Goal: Answer question/provide support: Share knowledge or assist other users

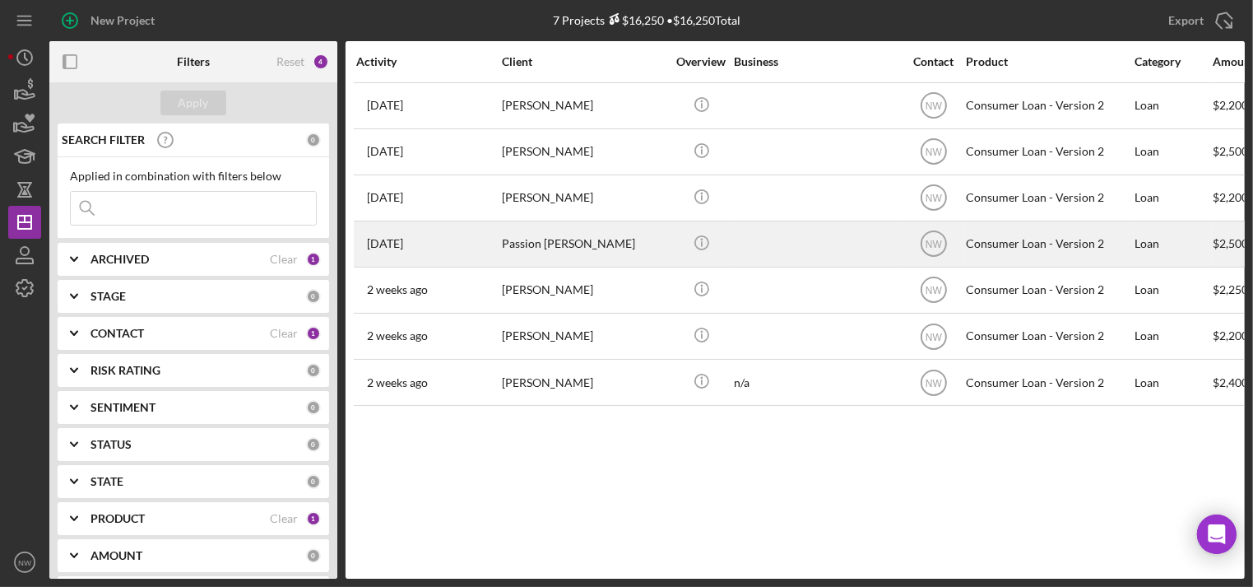
click at [546, 224] on div "Passion [PERSON_NAME]" at bounding box center [584, 244] width 165 height 44
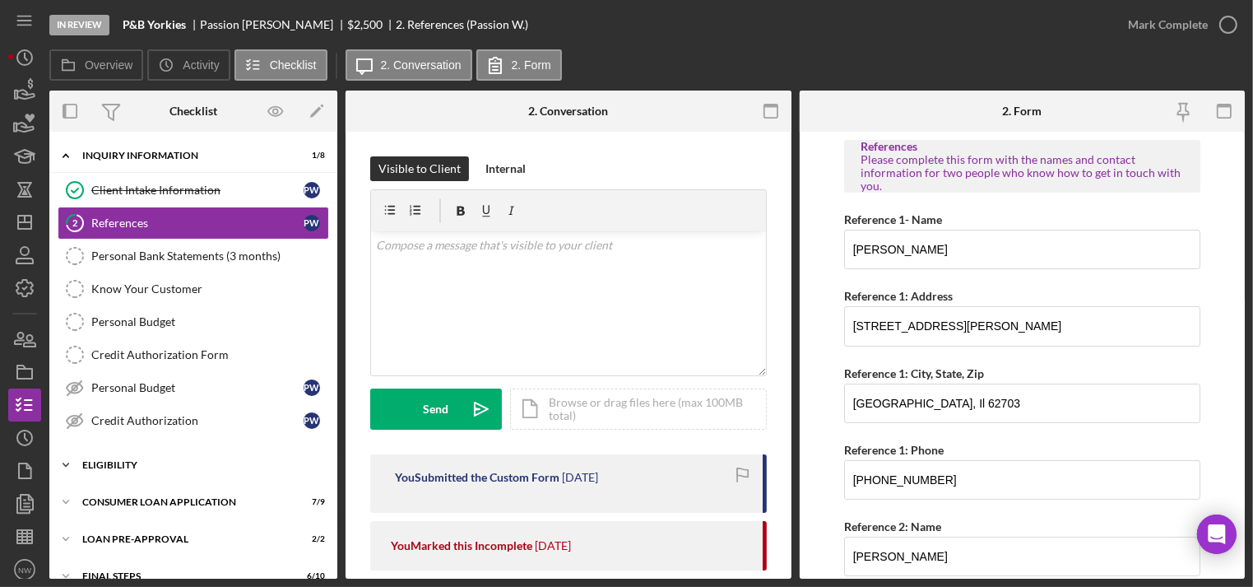
click at [71, 459] on icon "Icon/Expander" at bounding box center [65, 465] width 33 height 33
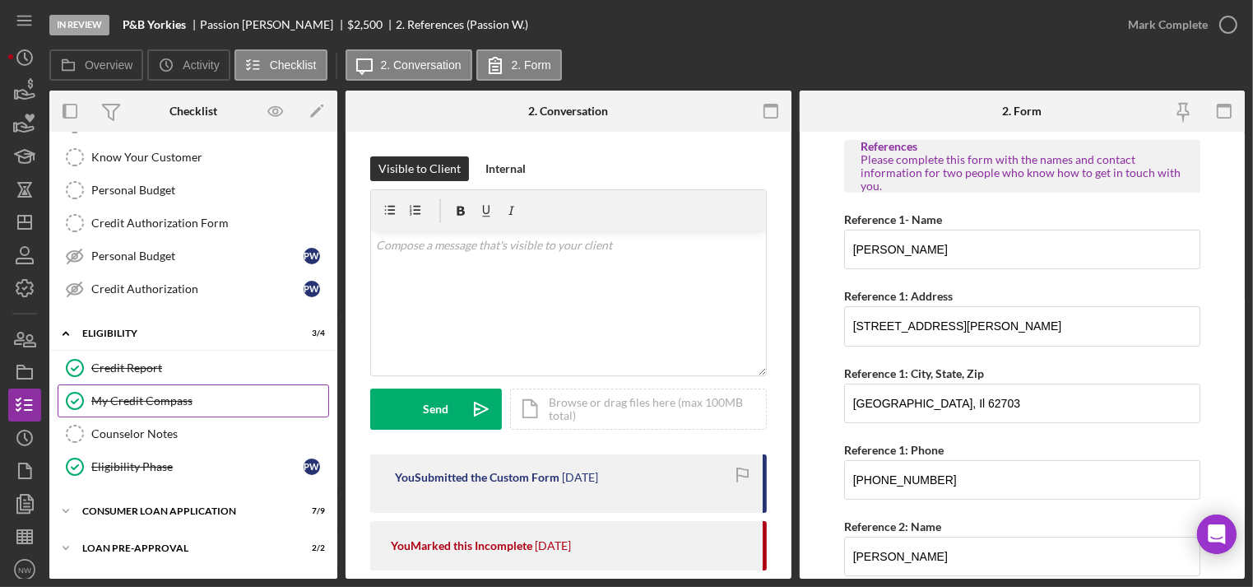
click at [84, 398] on icon "My Credit Compass" at bounding box center [74, 400] width 41 height 41
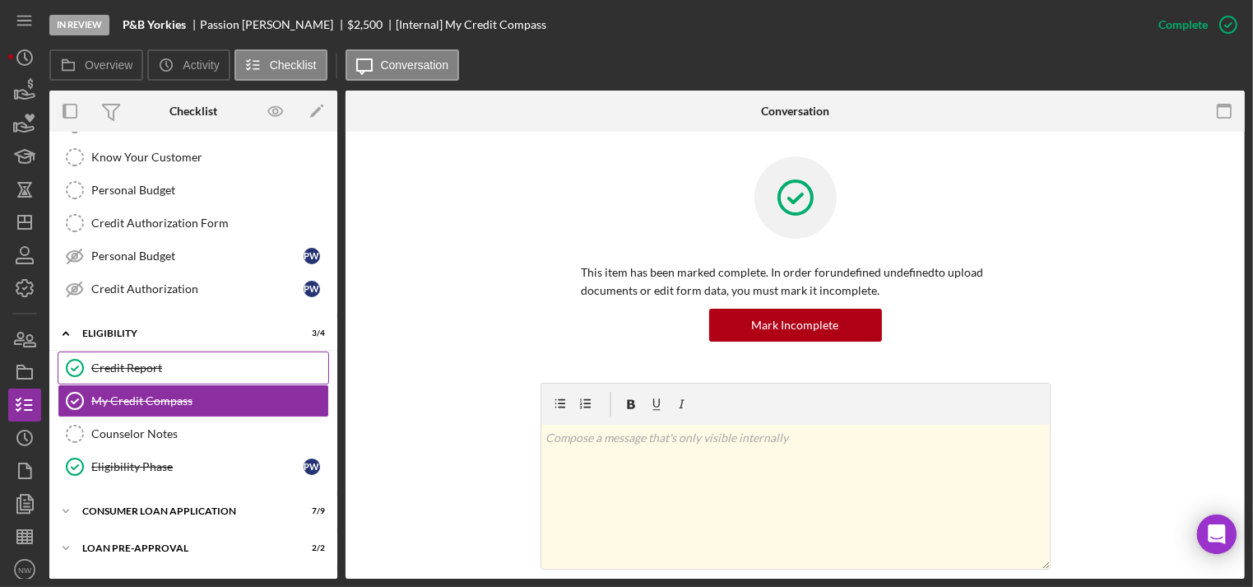
click at [86, 362] on icon "Credit Report" at bounding box center [74, 367] width 41 height 41
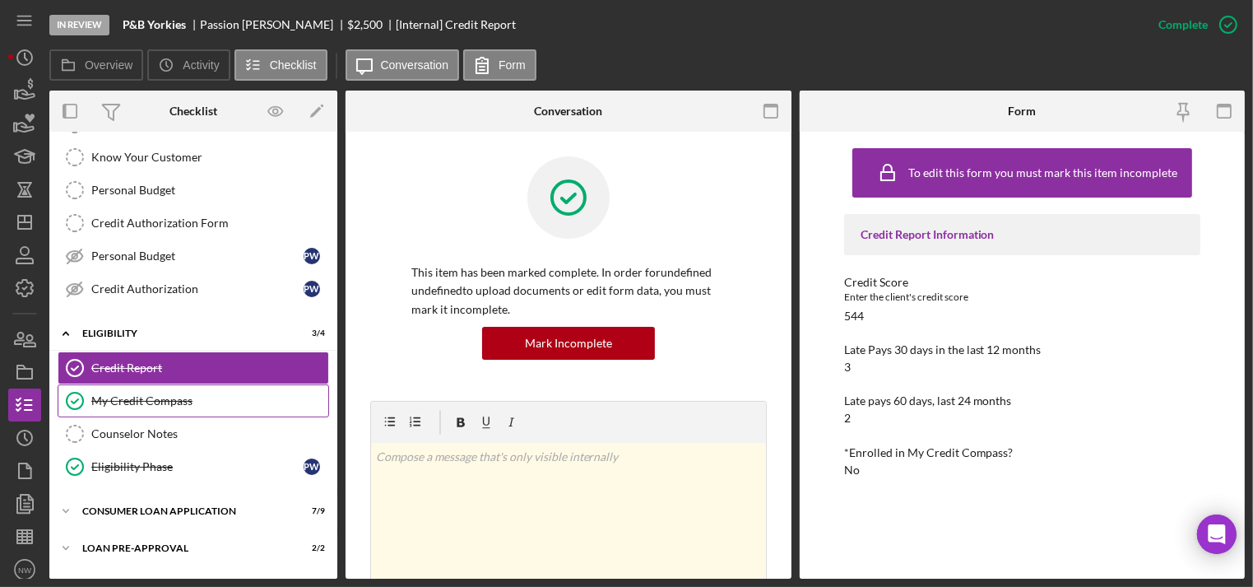
scroll to position [196, 0]
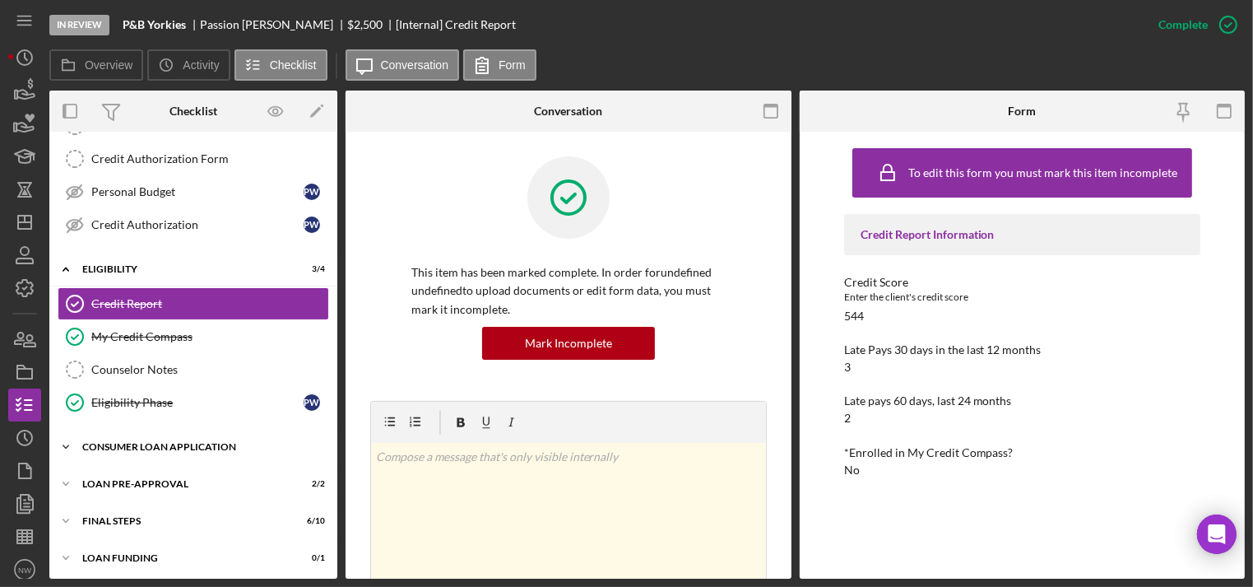
click at [70, 440] on icon "Icon/Expander" at bounding box center [65, 446] width 33 height 33
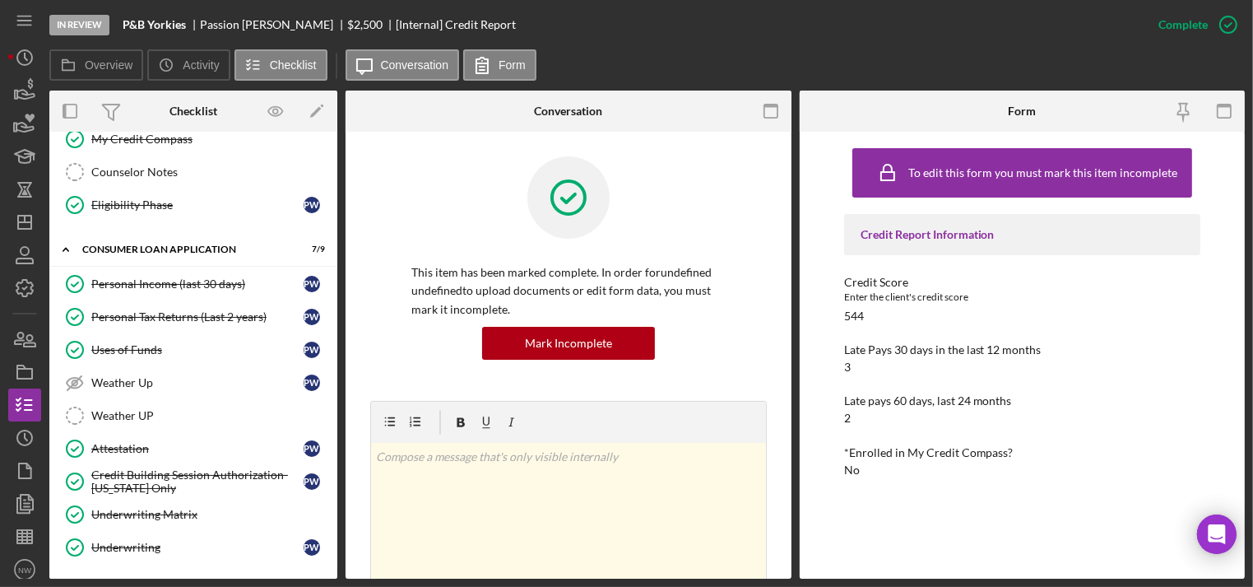
scroll to position [498, 0]
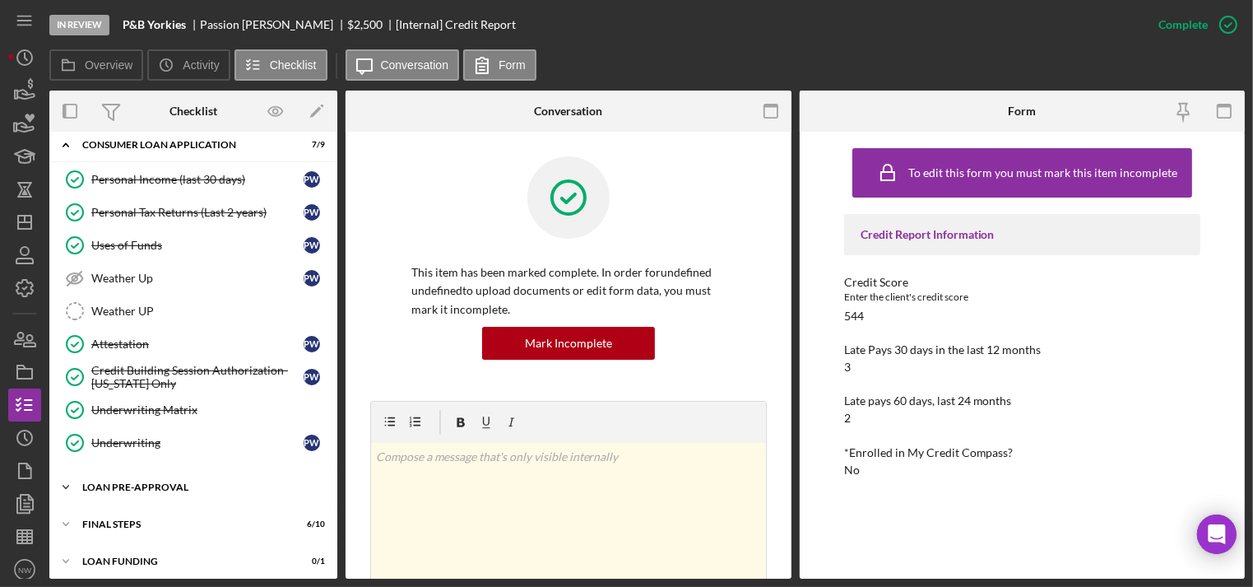
click at [76, 477] on icon "Icon/Expander" at bounding box center [65, 487] width 33 height 33
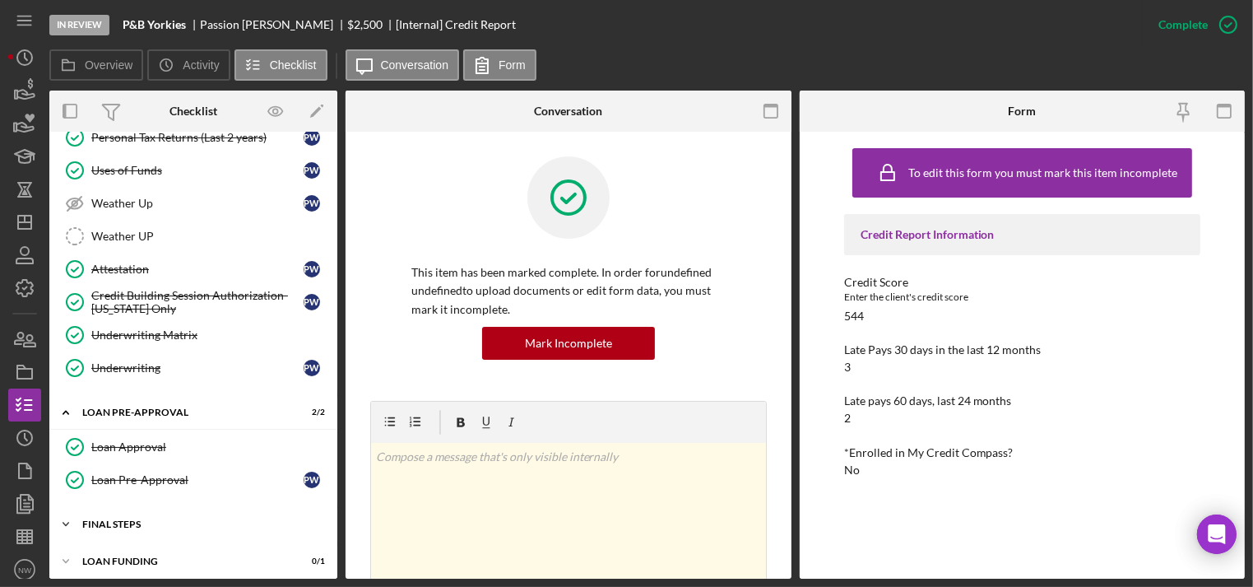
click at [74, 513] on icon "Icon/Expander" at bounding box center [65, 524] width 33 height 33
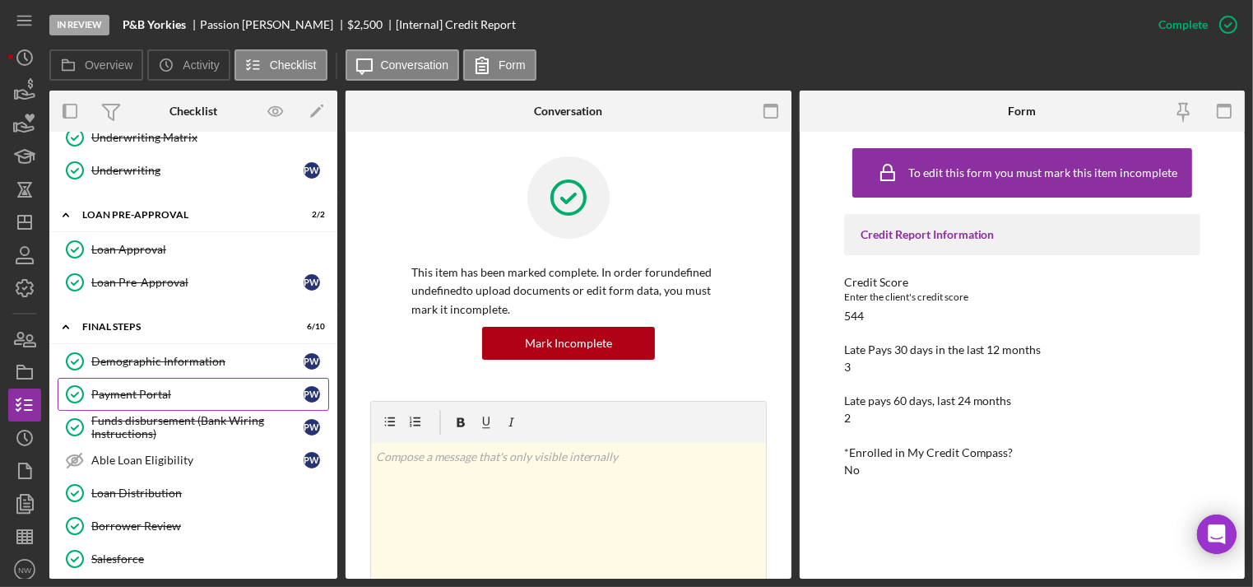
click at [122, 388] on div "Payment Portal" at bounding box center [197, 394] width 212 height 13
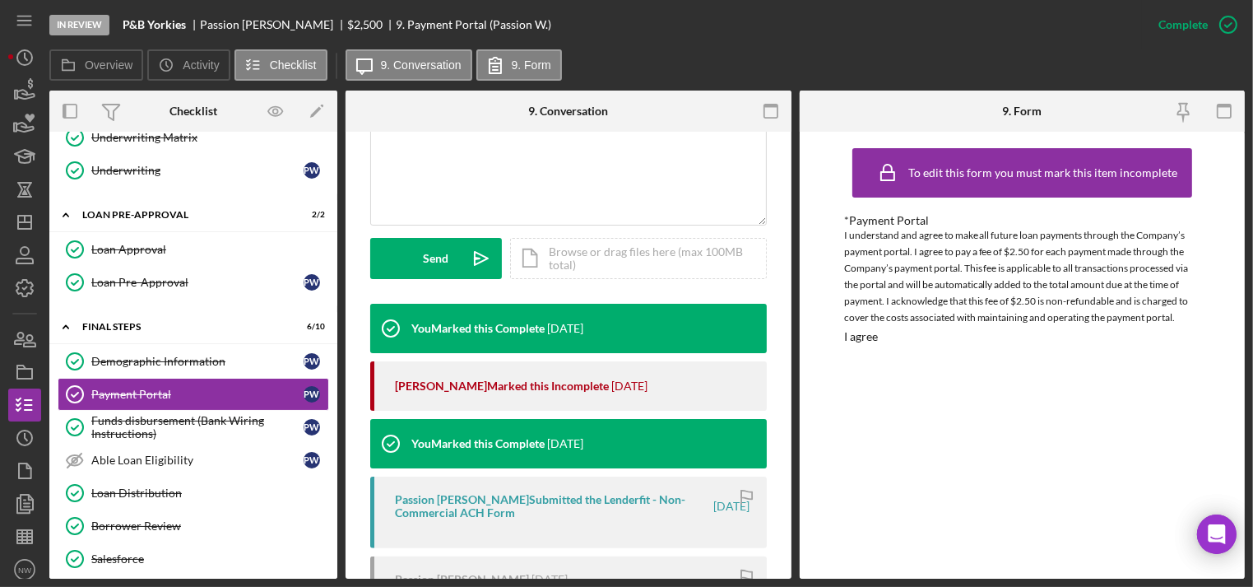
scroll to position [593, 0]
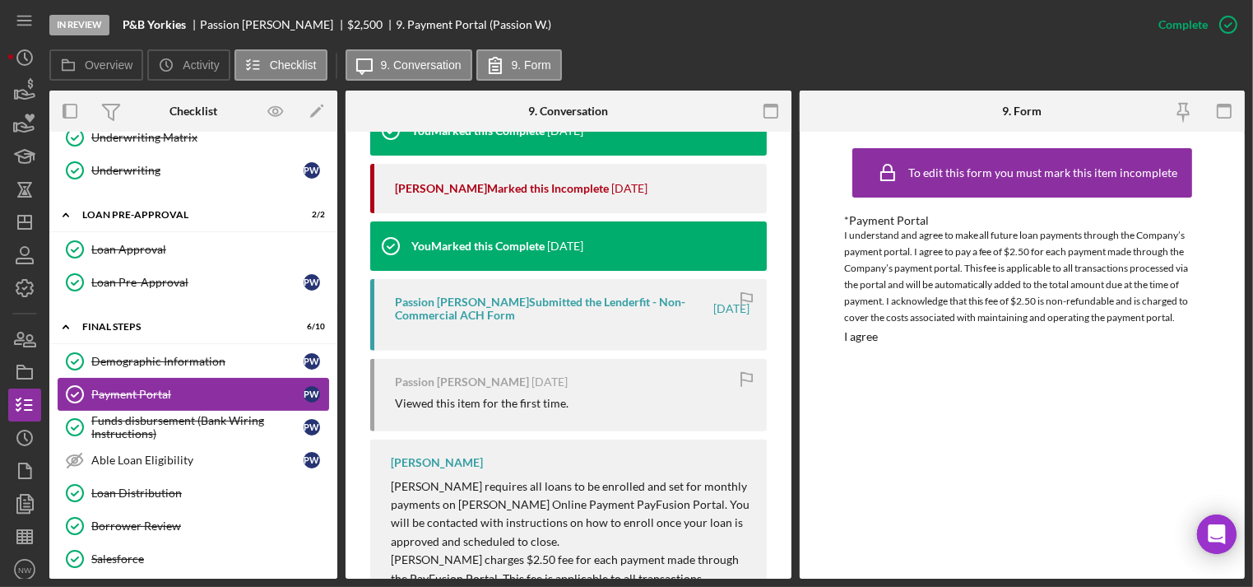
click at [150, 388] on div "Payment Portal" at bounding box center [197, 394] width 212 height 13
click at [1226, 18] on icon "button" at bounding box center [1228, 24] width 41 height 41
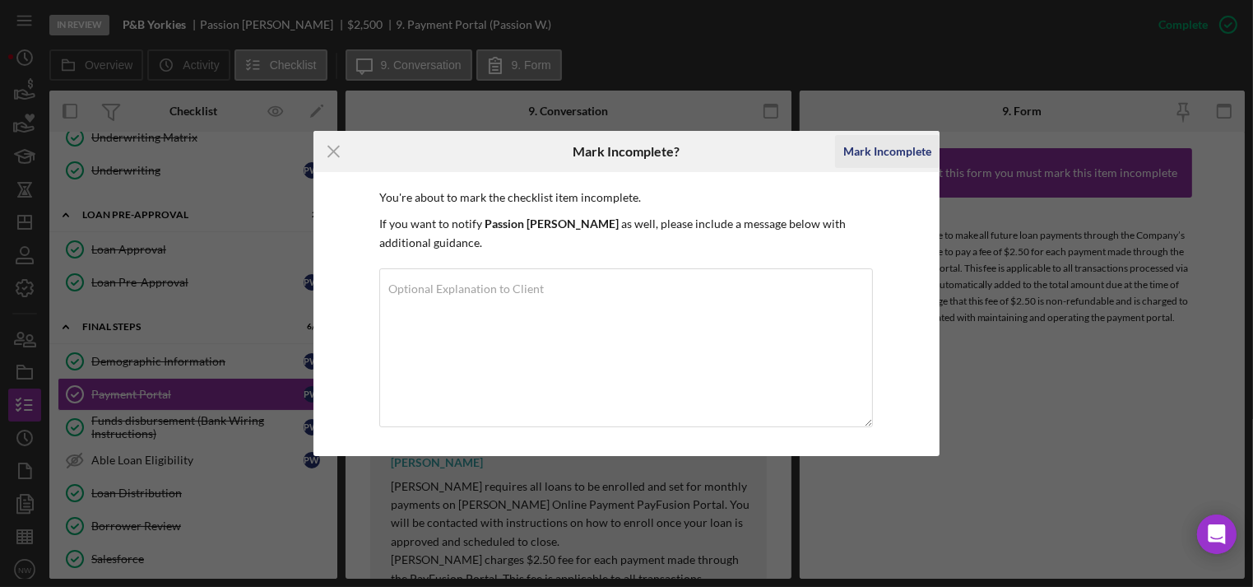
click at [882, 140] on div "Mark Incomplete" at bounding box center [888, 151] width 88 height 33
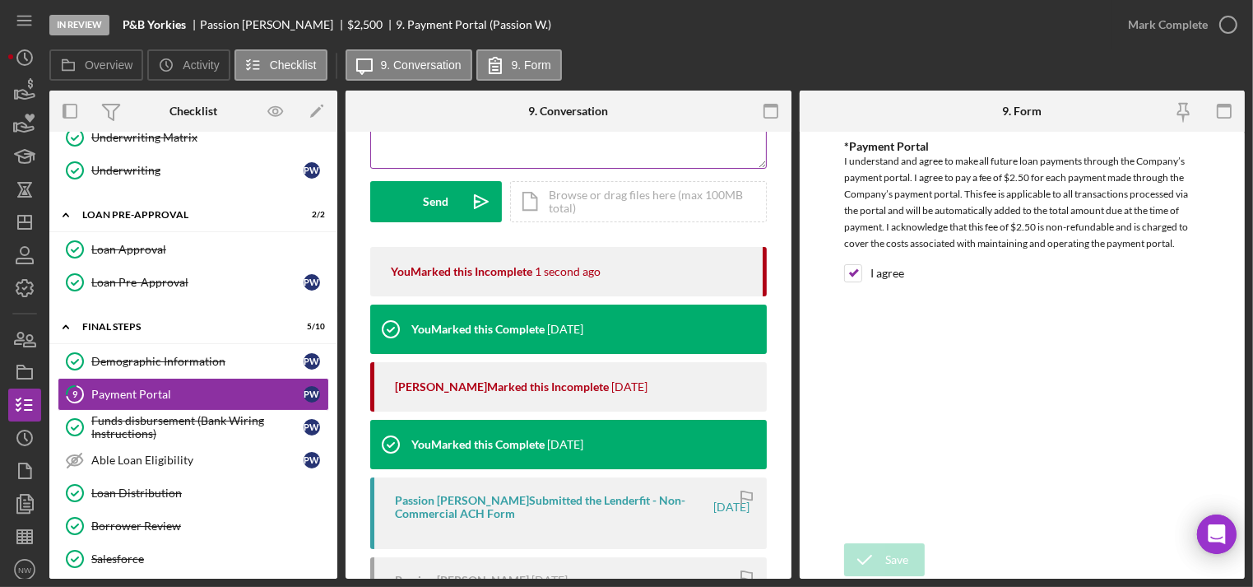
scroll to position [10, 0]
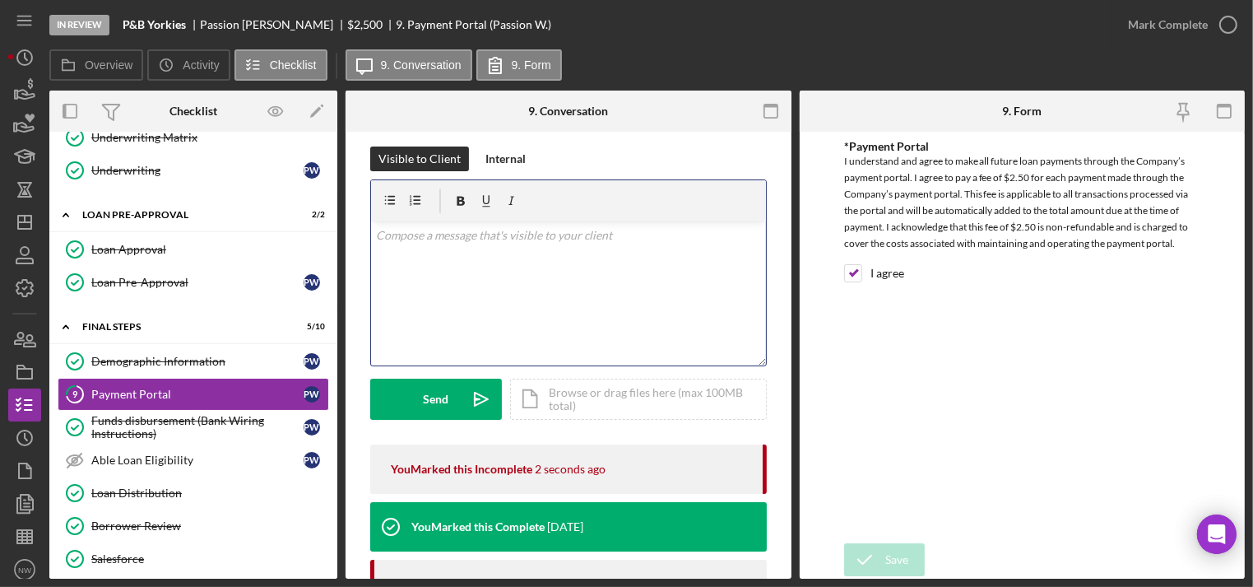
click at [435, 230] on p at bounding box center [568, 235] width 385 height 18
click at [415, 234] on p "please uload screenshot" at bounding box center [568, 235] width 385 height 18
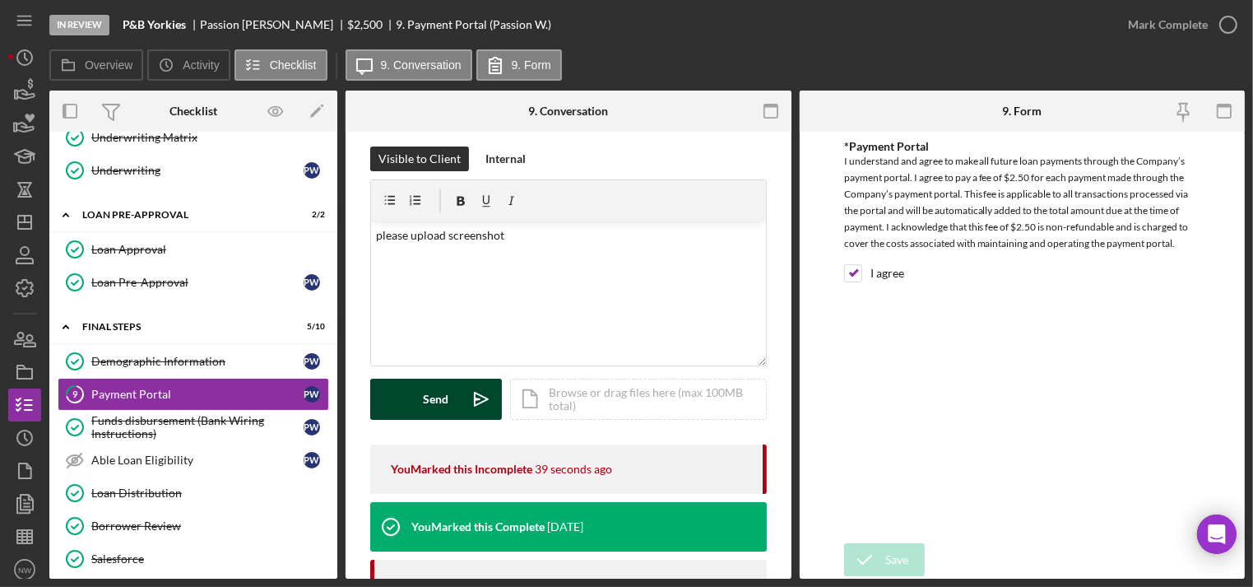
click at [452, 406] on button "Send Icon/icon-invite-send" at bounding box center [436, 399] width 132 height 41
